Goal: Task Accomplishment & Management: Manage account settings

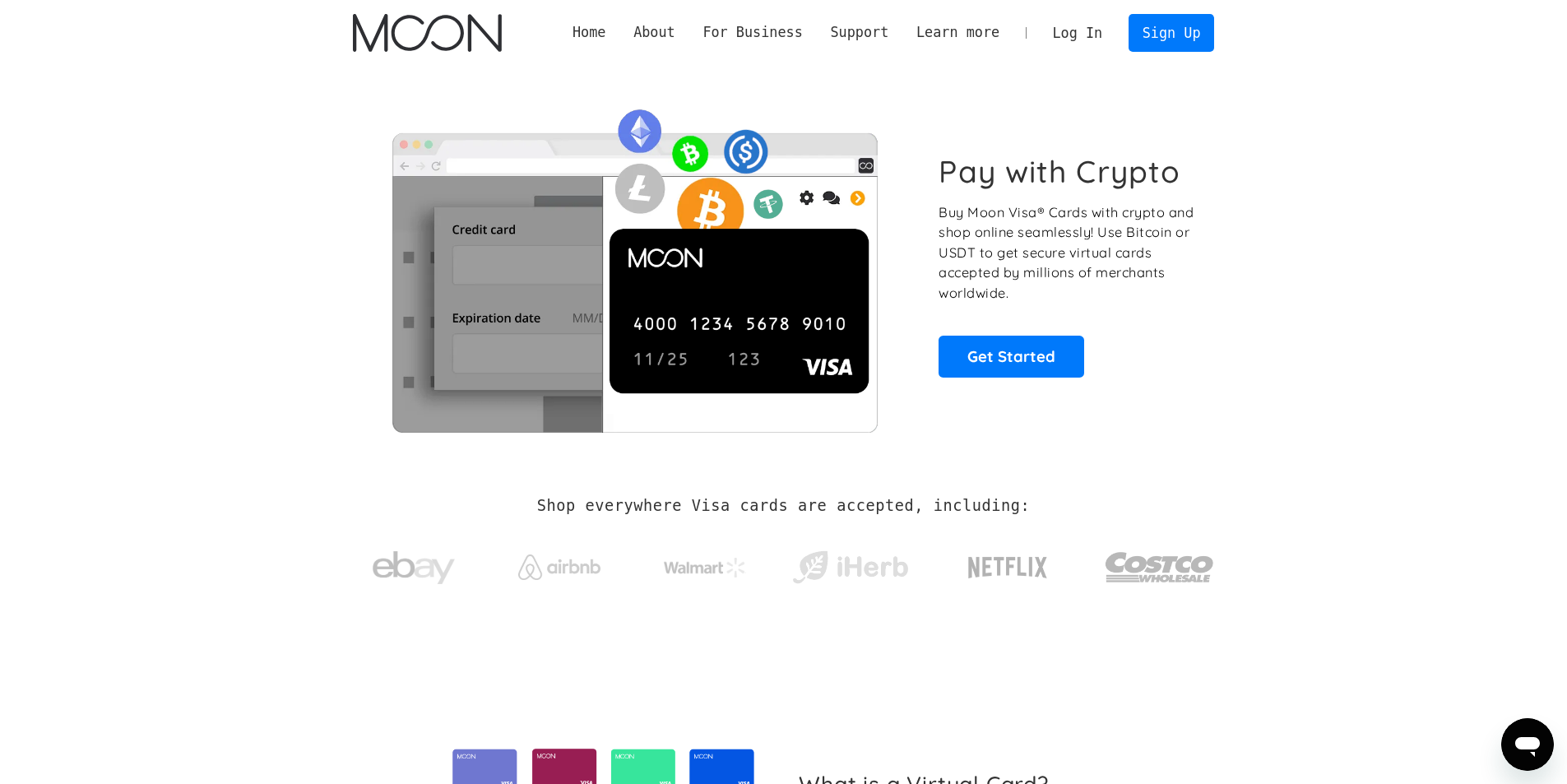
click at [1086, 35] on link "Log In" at bounding box center [1077, 33] width 77 height 36
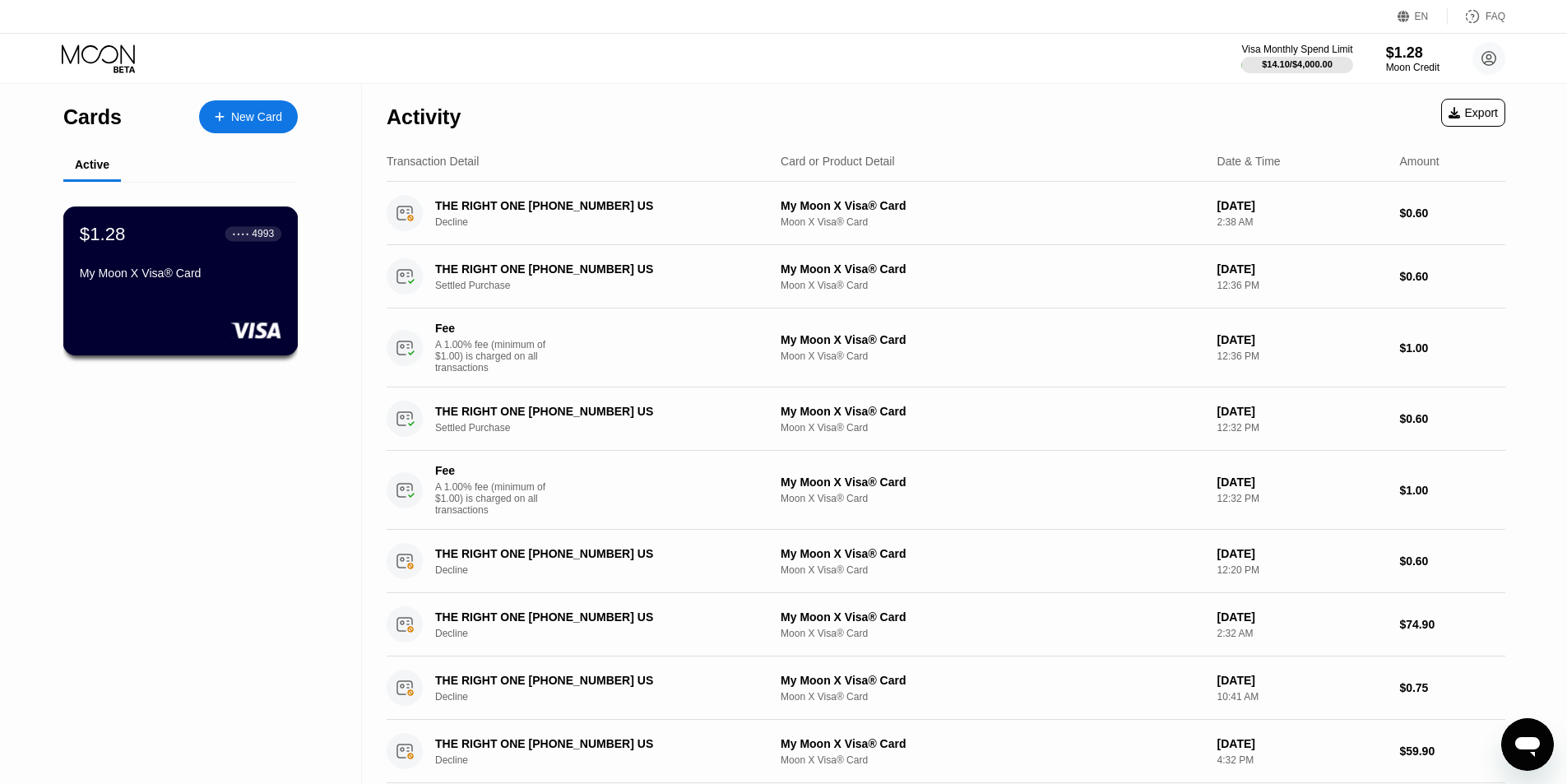
click at [186, 259] on div "$1.28 ● ● ● ● 4993 My Moon X Visa® Card" at bounding box center [181, 254] width 202 height 63
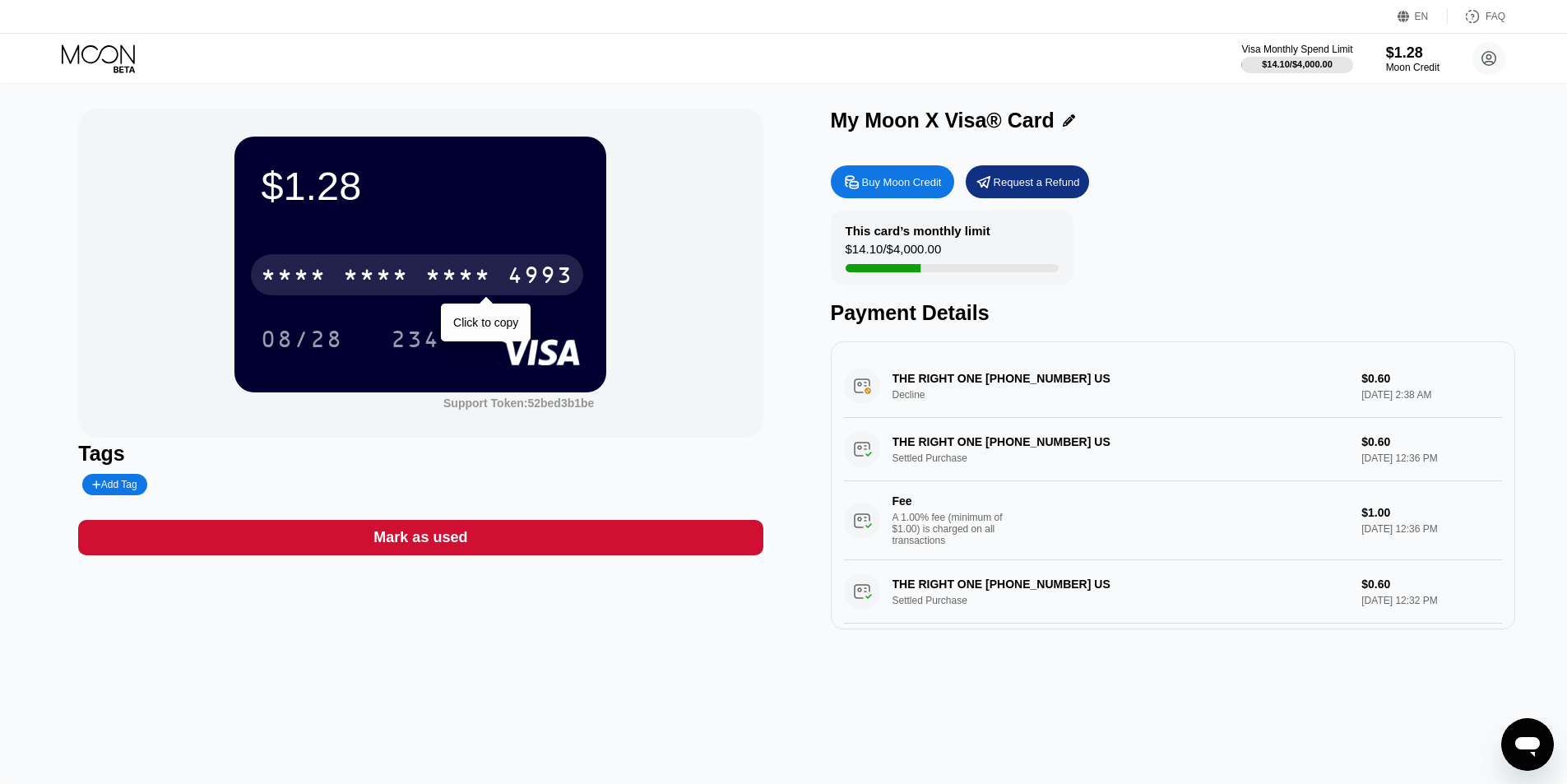
click at [335, 278] on div "* * * * * * * * * * * * 4993" at bounding box center [416, 275] width 332 height 41
click at [284, 273] on div "4513" at bounding box center [294, 277] width 66 height 26
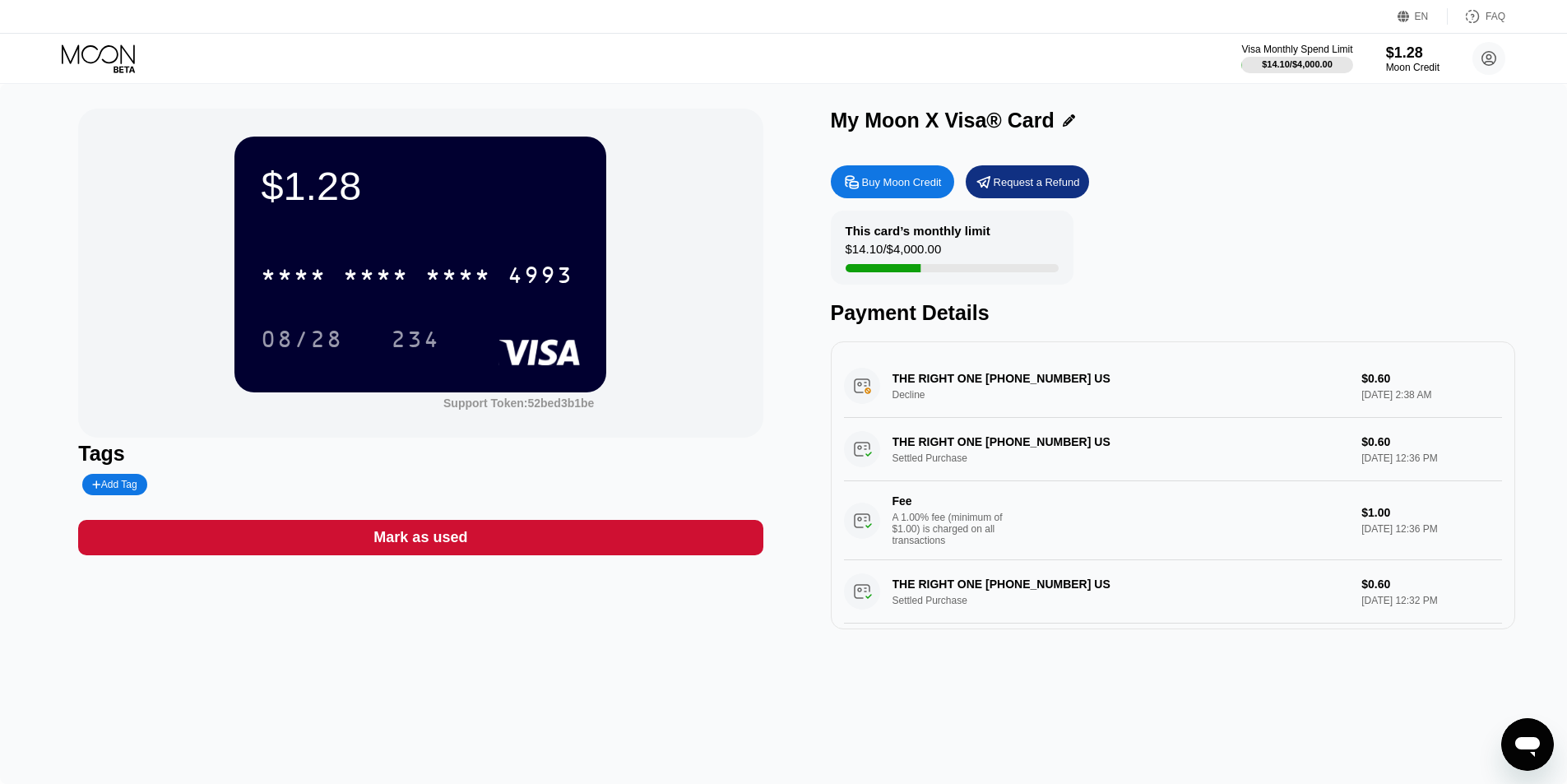
click at [340, 186] on div "$1.28" at bounding box center [420, 185] width 319 height 46
